Goal: Find specific page/section

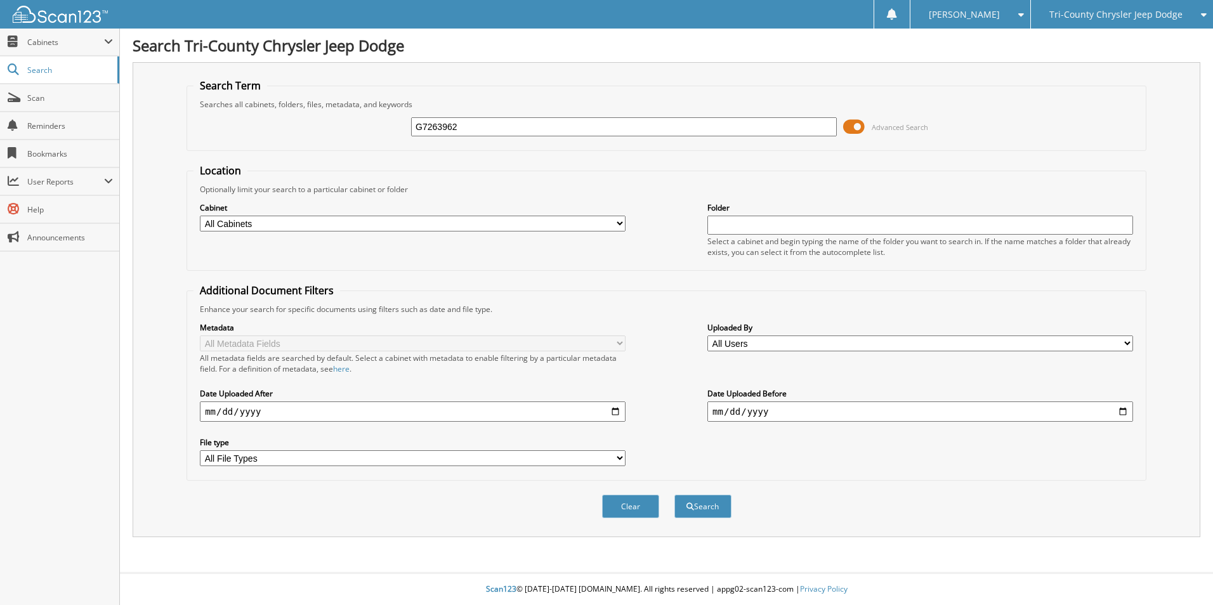
type input "G7263962"
click at [674, 495] on button "Search" at bounding box center [702, 506] width 57 height 23
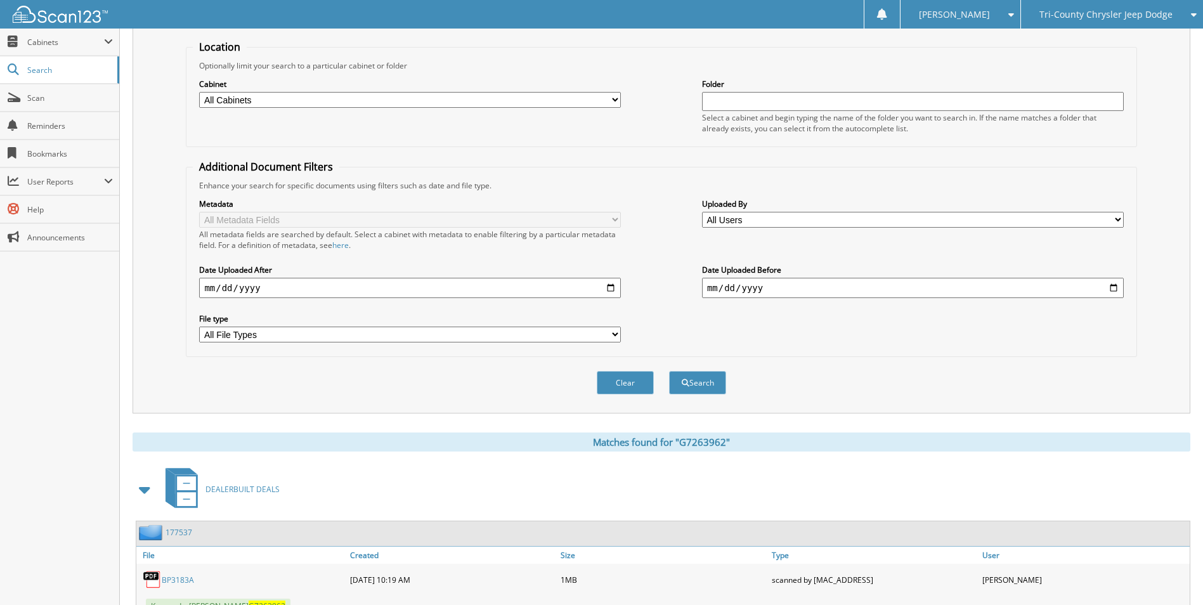
scroll to position [314, 0]
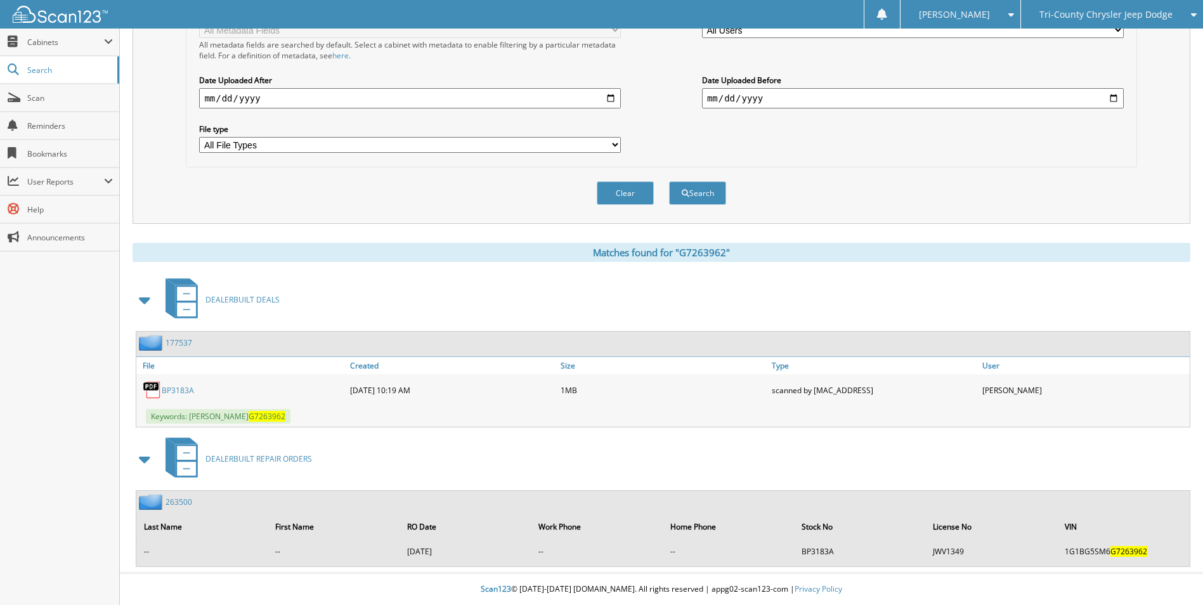
click at [181, 392] on link "BP3183A" at bounding box center [178, 390] width 32 height 11
